Goal: Task Accomplishment & Management: Use online tool/utility

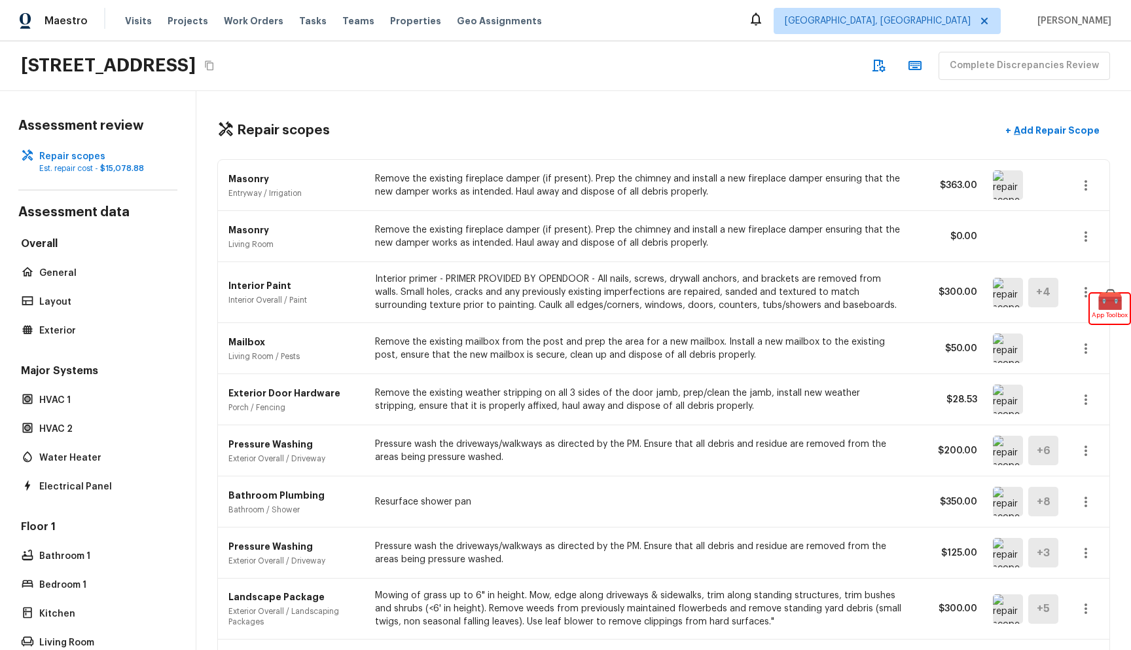
scroll to position [984, 0]
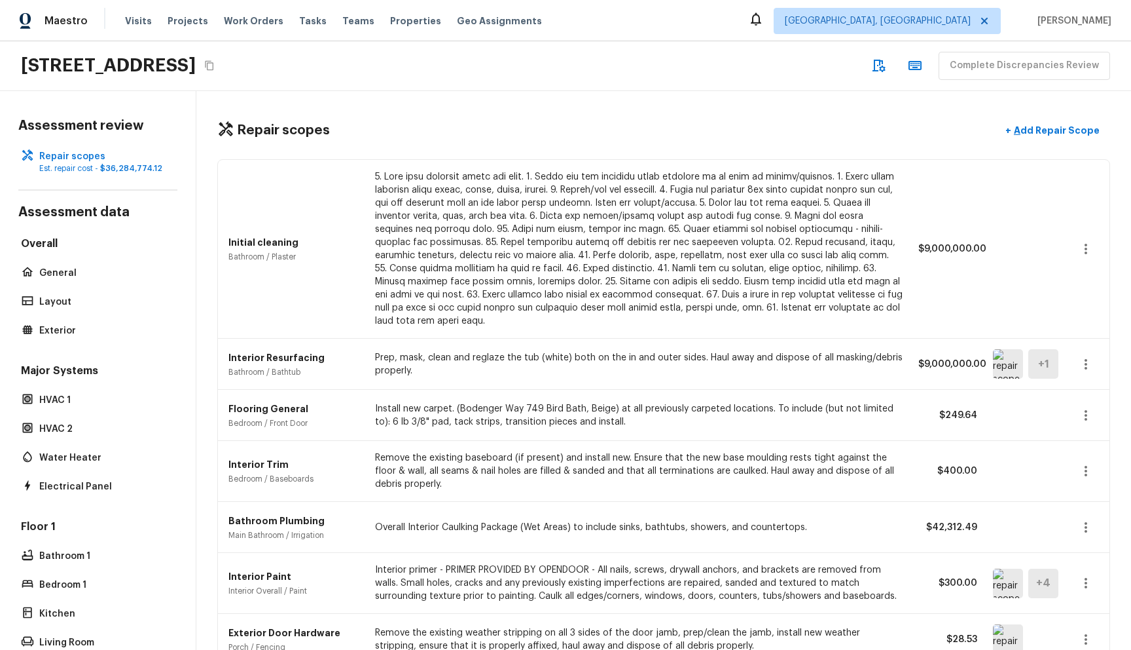
scroll to position [1001, 0]
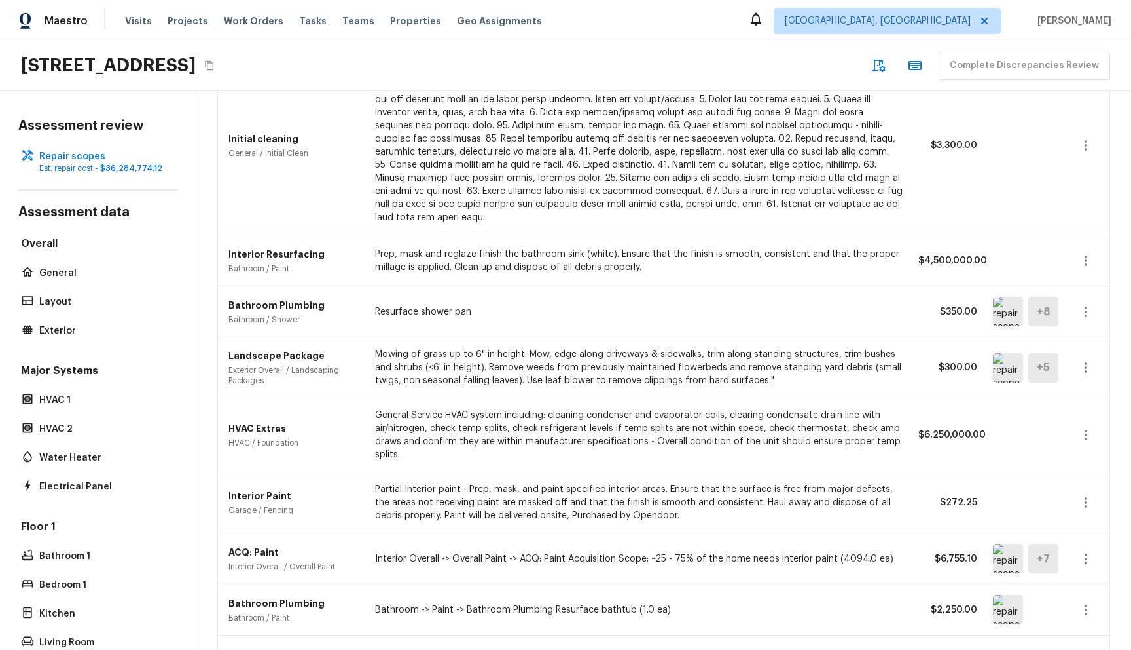
click at [778, 36] on div "Maestro Visits Projects Work Orders Tasks Teams Properties Geo Assignments [GEO…" at bounding box center [565, 20] width 1131 height 41
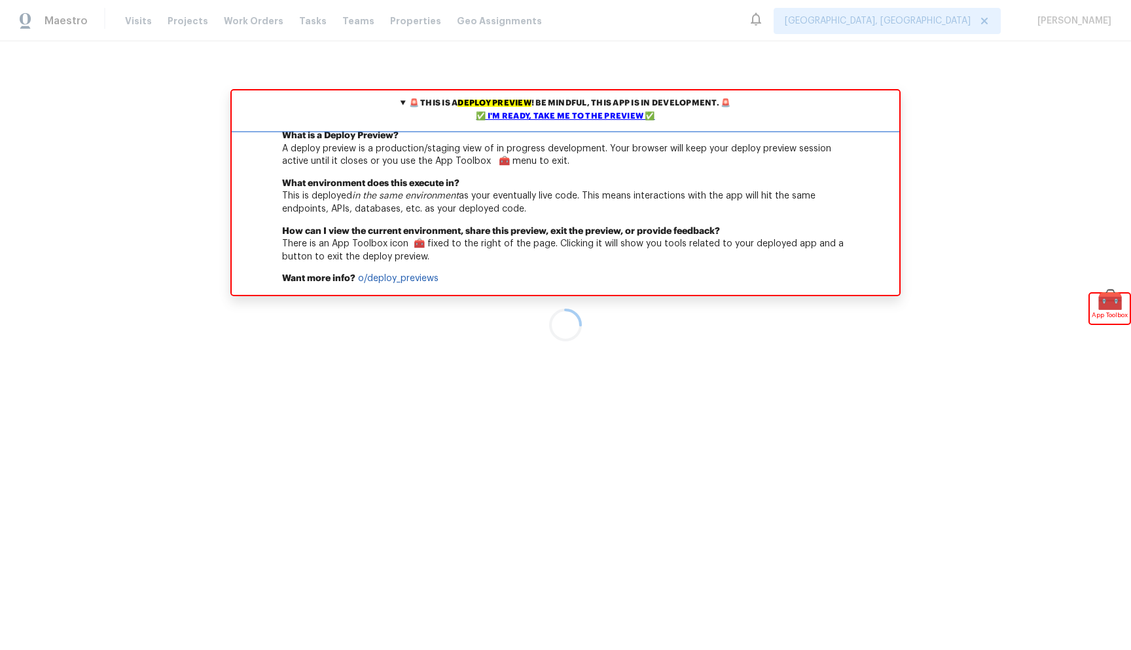
click at [598, 120] on div "✅ I'm ready, take me to the preview ✅" at bounding box center [565, 116] width 661 height 13
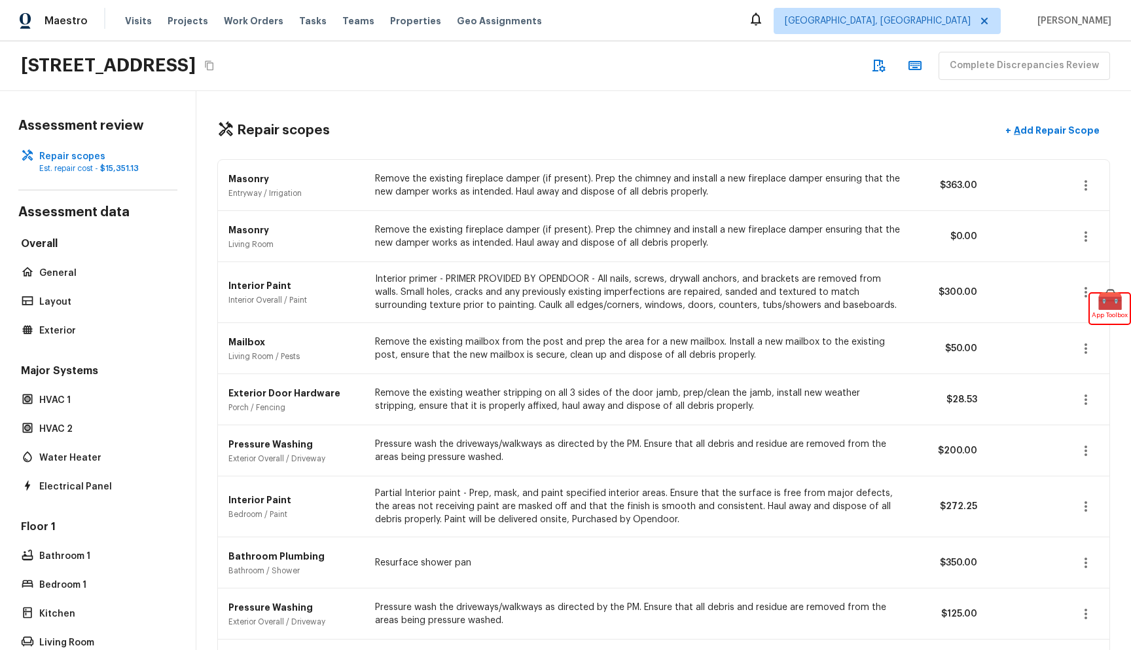
click at [660, 83] on div "16154 Skyridge Dr, Riverside, CA 92503 Complete Discrepancies Review" at bounding box center [565, 66] width 1131 height 50
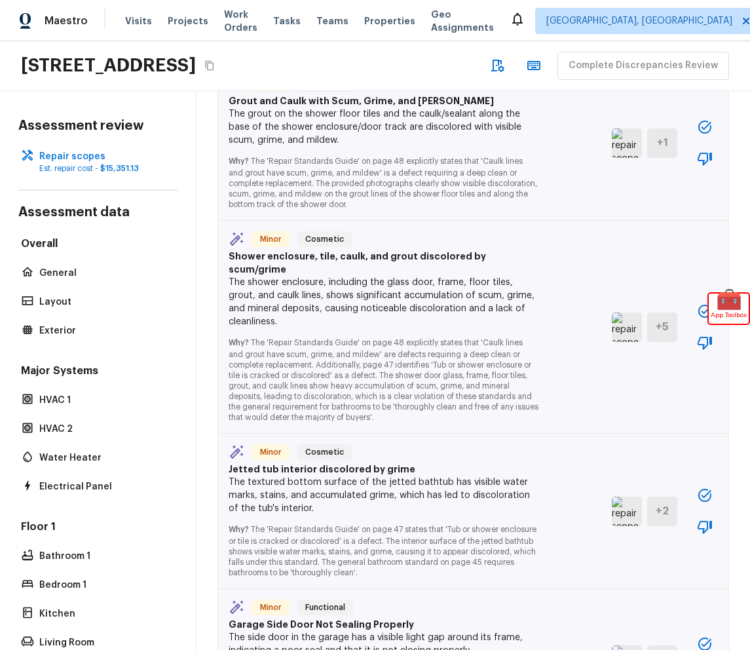
scroll to position [1379, 0]
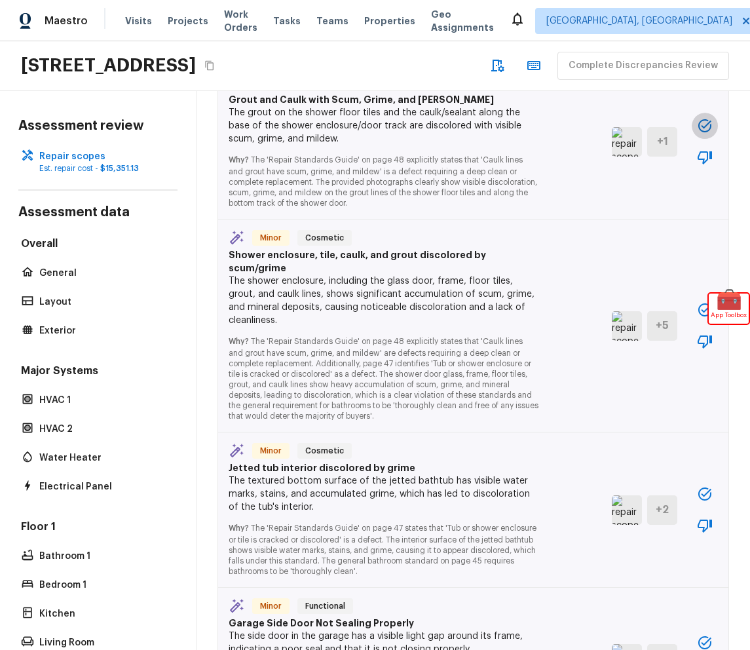
click at [710, 126] on icon "button" at bounding box center [704, 125] width 13 height 13
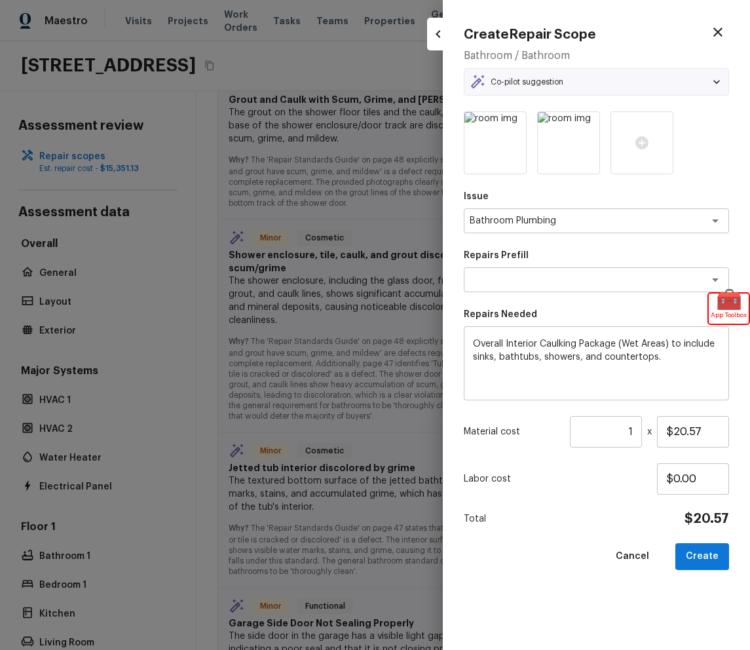
type textarea "Caulking (bathroom)"
click at [703, 551] on button "Create" at bounding box center [702, 556] width 54 height 27
type input "$0.00"
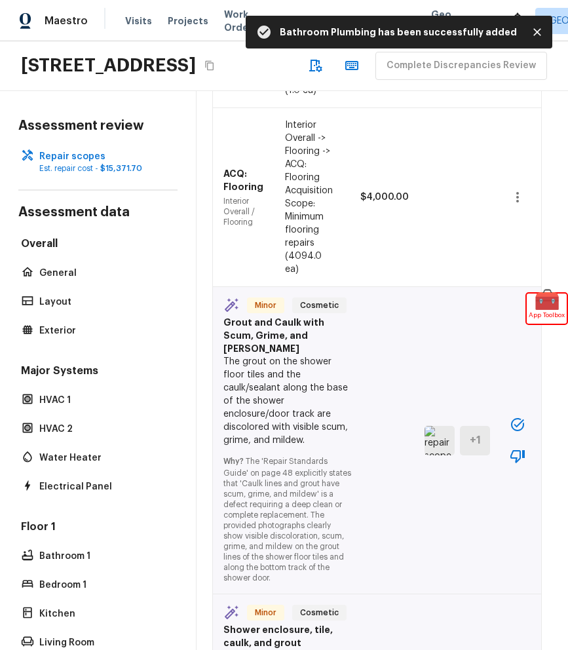
scroll to position [4294, 5]
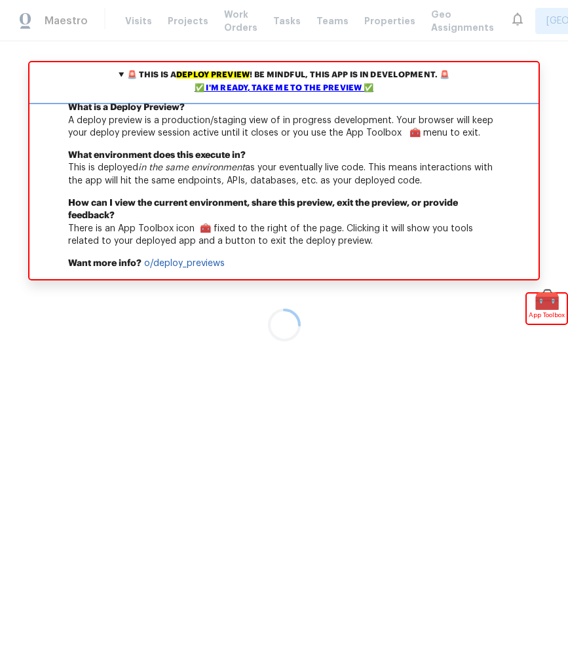
click at [329, 90] on div "✅ I'm ready, take me to the preview ✅" at bounding box center [284, 88] width 502 height 13
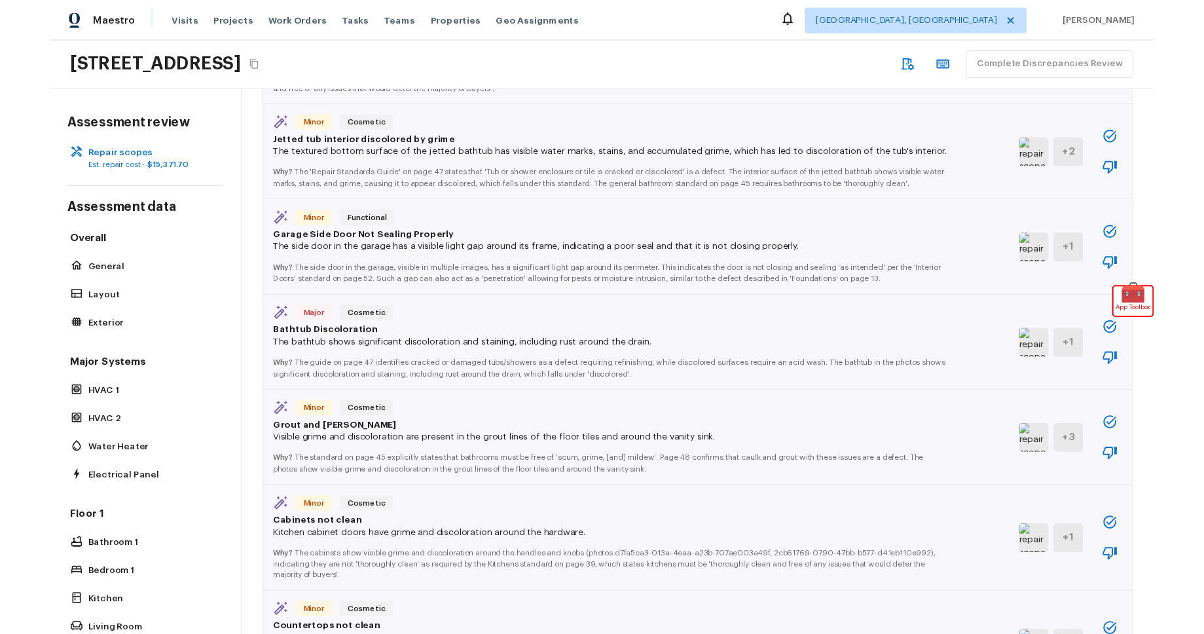
scroll to position [1042, 0]
